Goal: Task Accomplishment & Management: Manage account settings

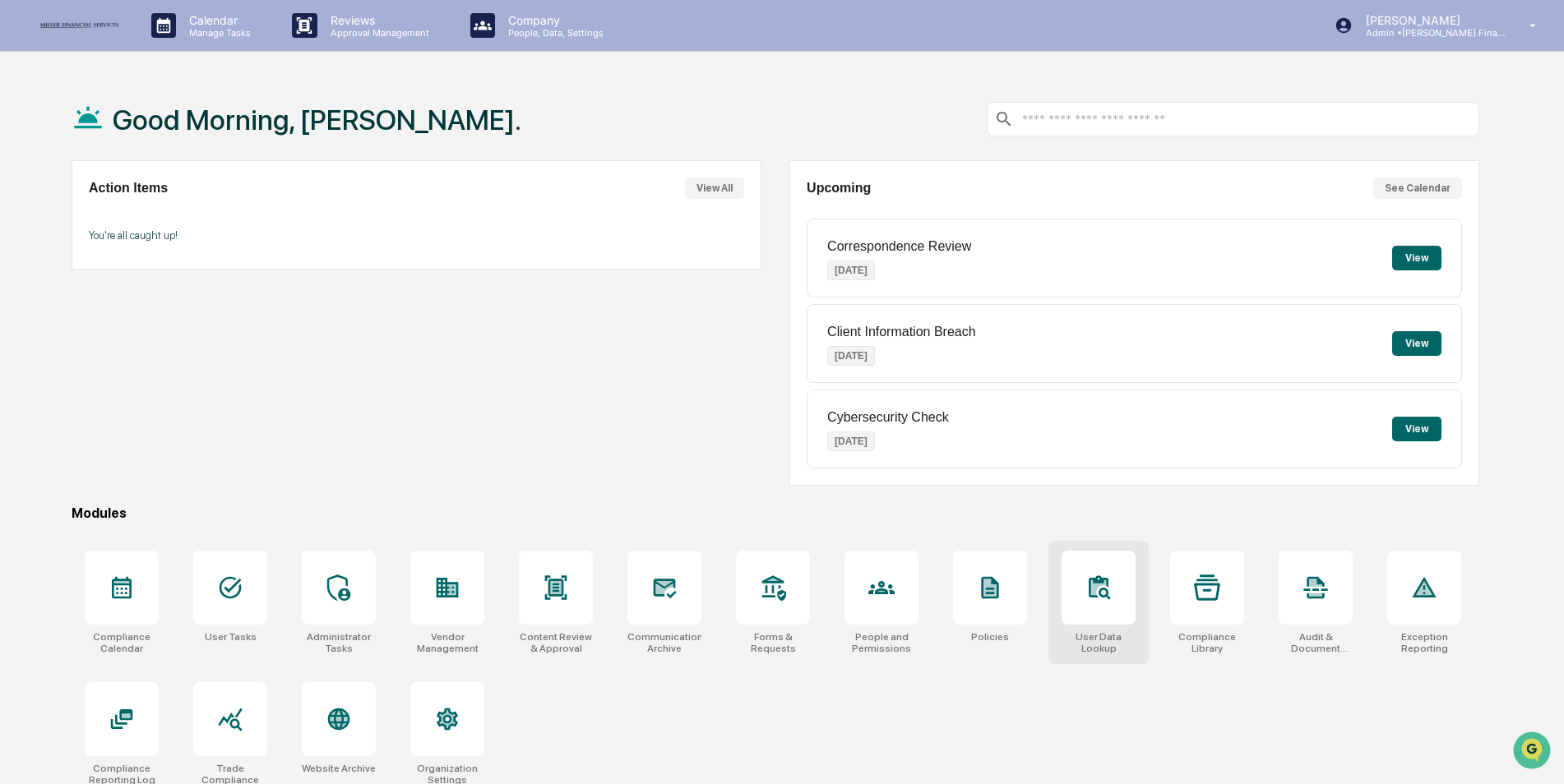
click at [1091, 605] on div at bounding box center [1098, 588] width 74 height 74
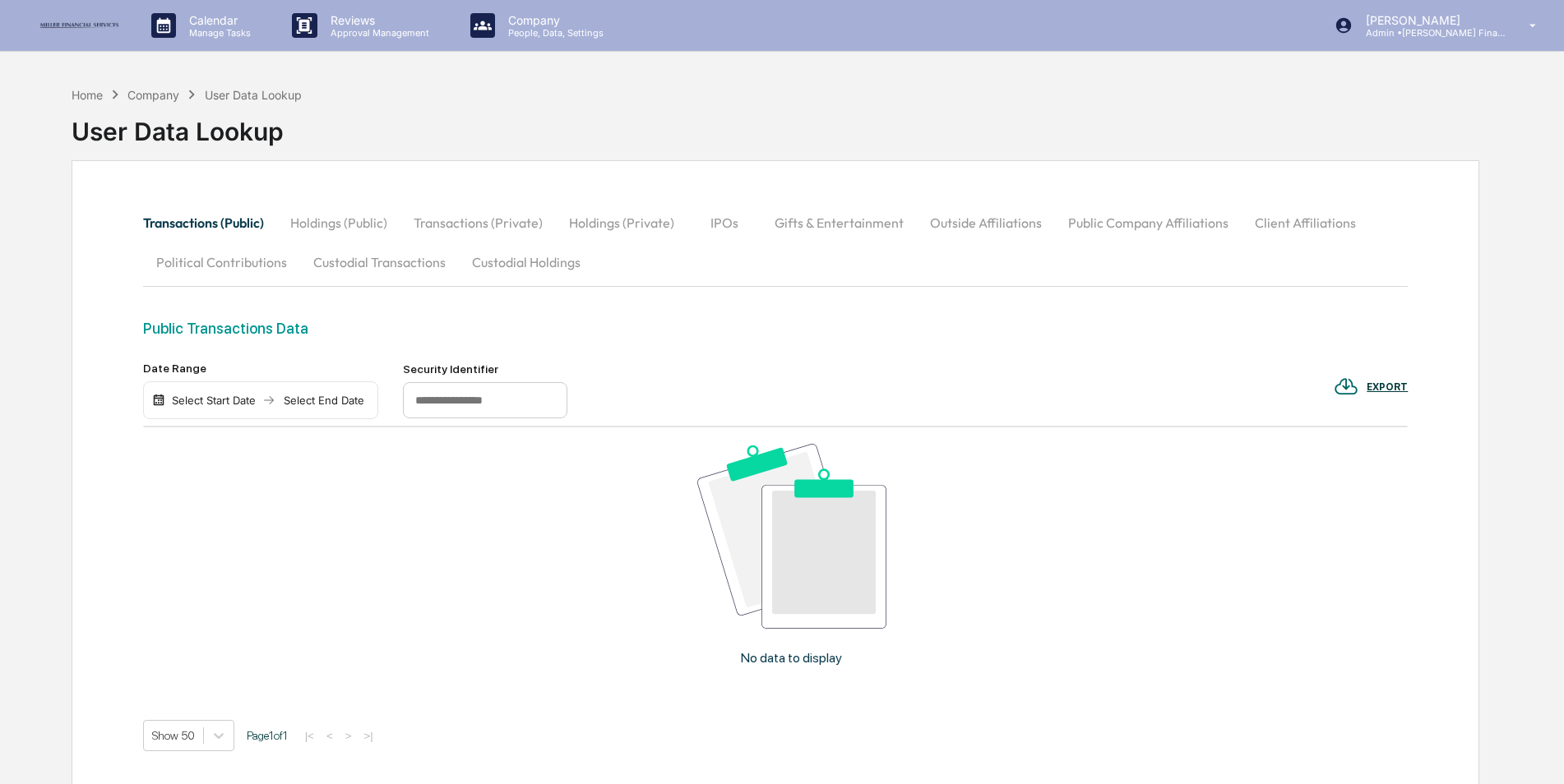
click at [383, 265] on button "Custodial Transactions" at bounding box center [380, 261] width 159 height 40
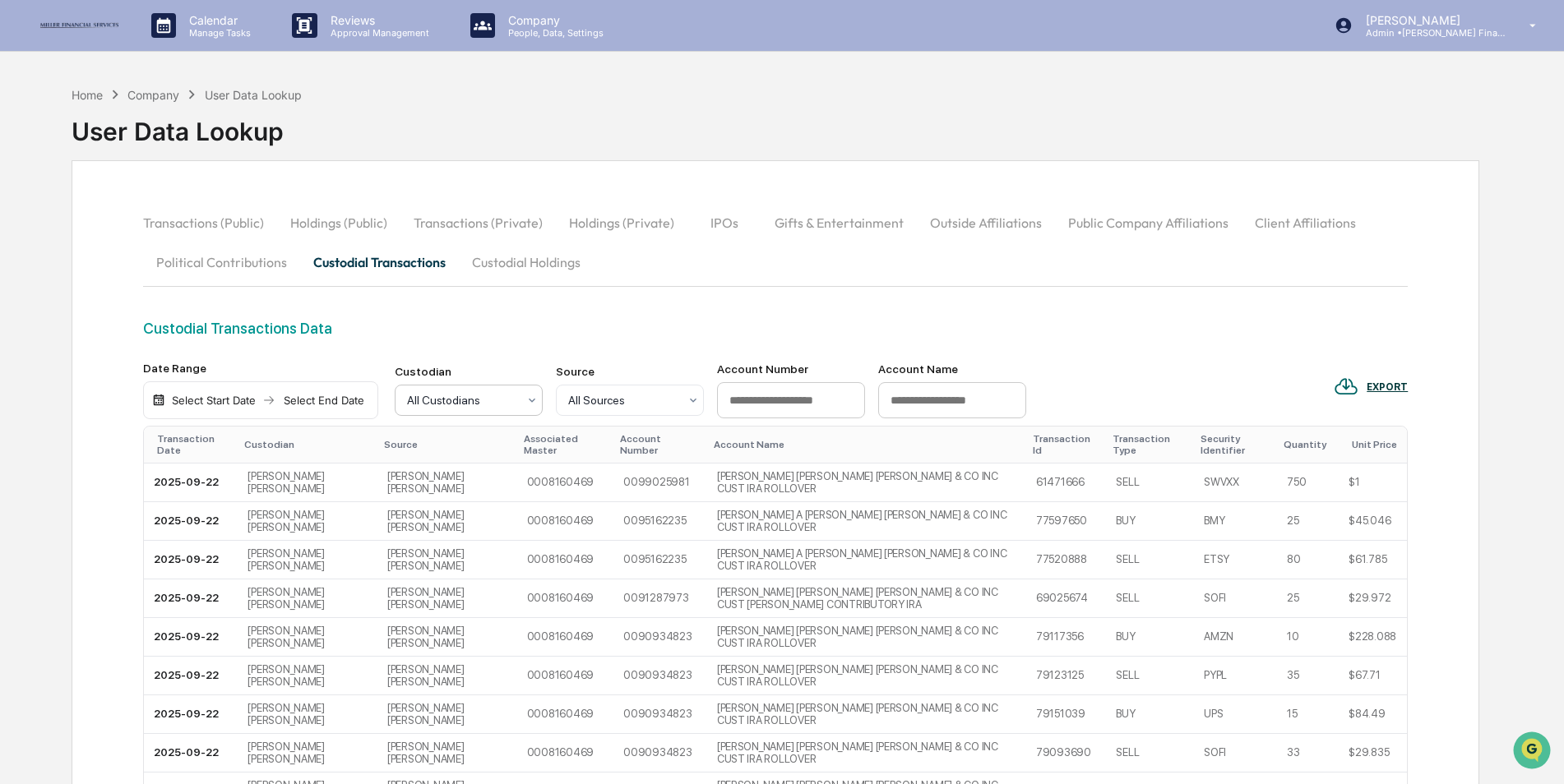
click at [462, 395] on div at bounding box center [462, 400] width 110 height 16
click at [473, 329] on div "Custodial Transactions Data" at bounding box center [776, 328] width 1266 height 17
click at [1441, 33] on p "Admin • [PERSON_NAME] Financial" at bounding box center [1429, 33] width 153 height 12
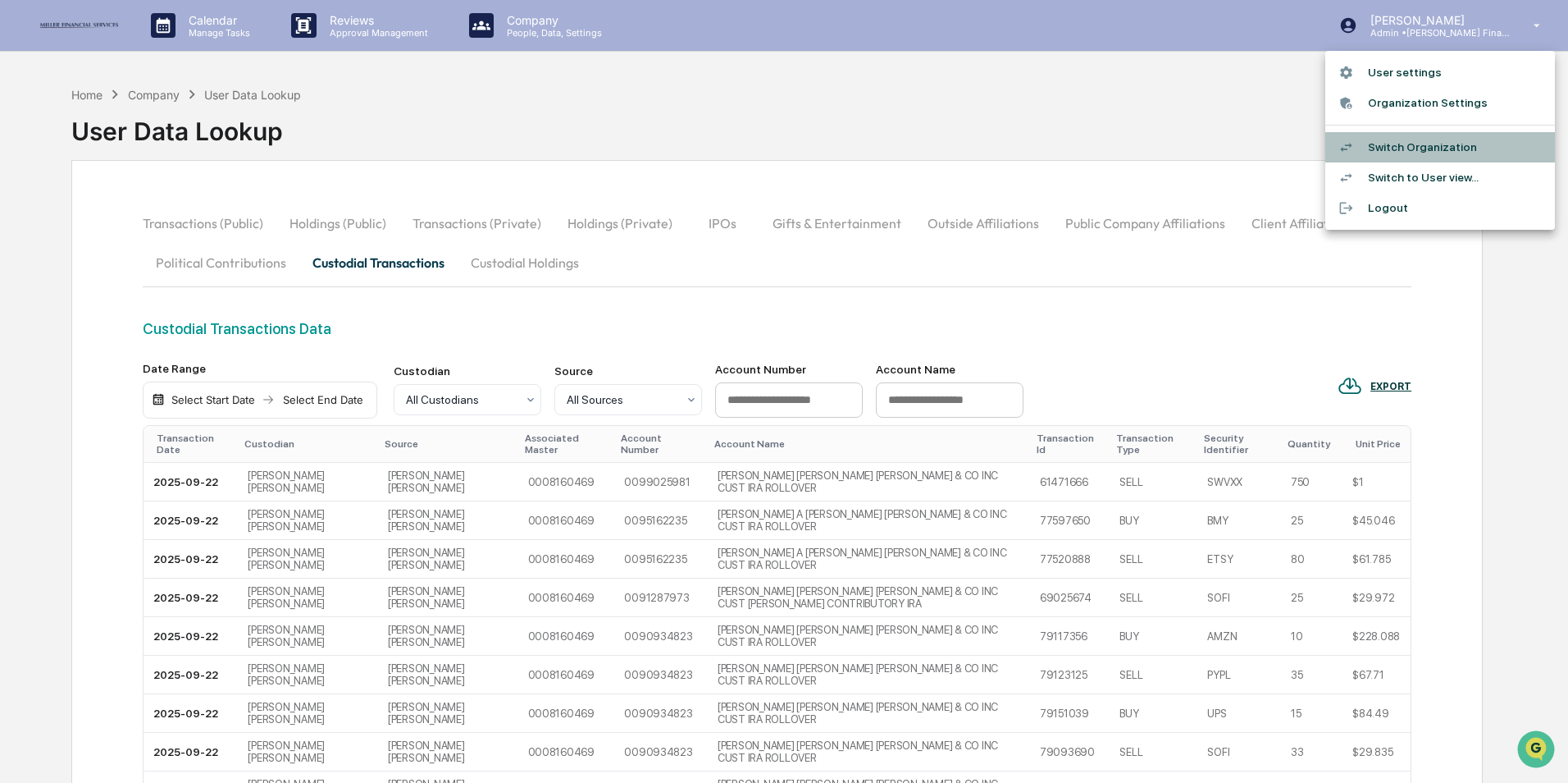
click at [1435, 140] on li "Switch Organization" at bounding box center [1440, 147] width 230 height 30
